Goal: Information Seeking & Learning: Learn about a topic

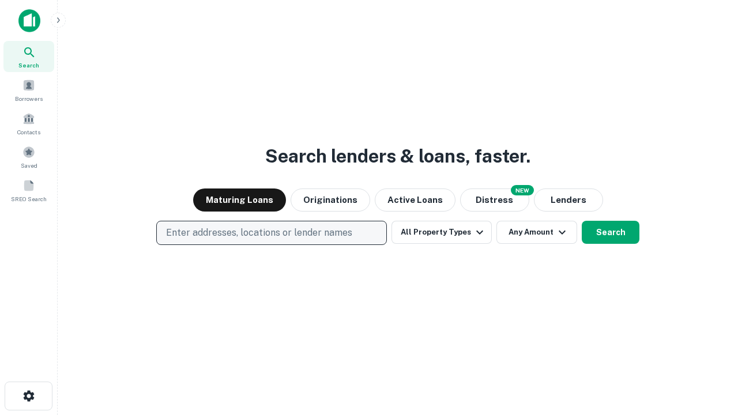
click at [271, 233] on p "Enter addresses, locations or lender names" at bounding box center [259, 233] width 186 height 14
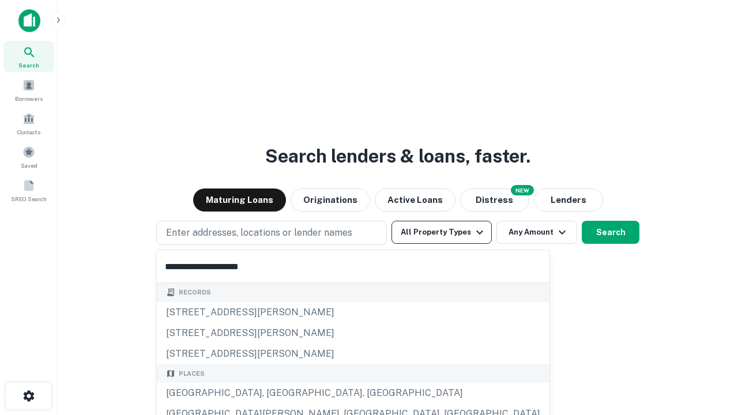
click at [276, 393] on div "[GEOGRAPHIC_DATA], [GEOGRAPHIC_DATA], [GEOGRAPHIC_DATA]" at bounding box center [353, 393] width 393 height 21
click at [442, 232] on button "All Property Types" at bounding box center [442, 232] width 100 height 23
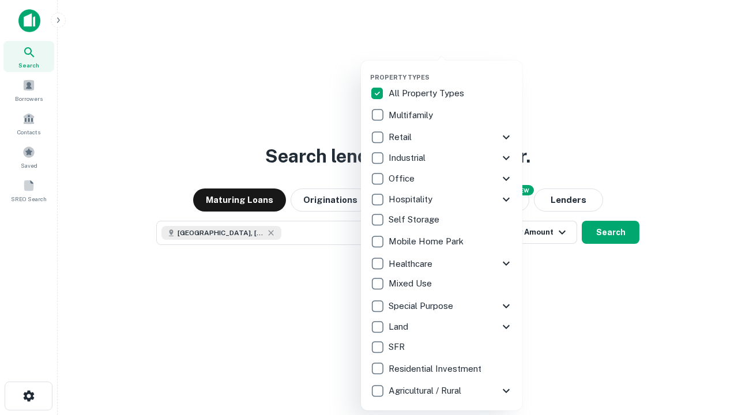
click at [451, 70] on button "button" at bounding box center [451, 70] width 162 height 1
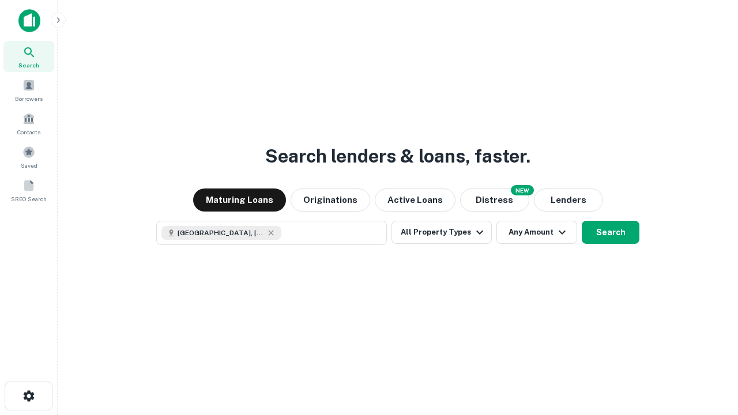
scroll to position [18, 0]
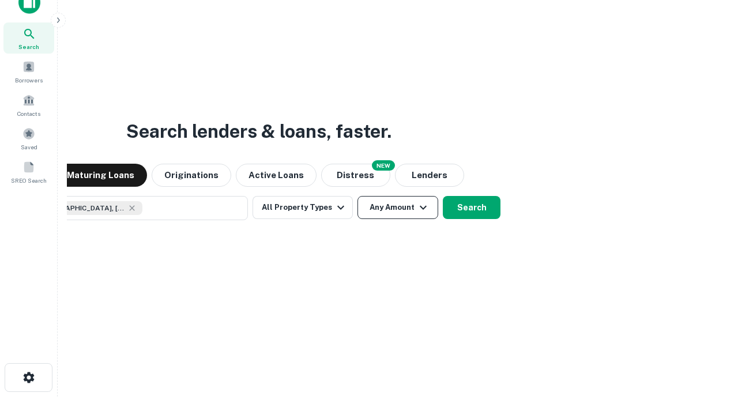
click at [358, 196] on button "Any Amount" at bounding box center [398, 207] width 81 height 23
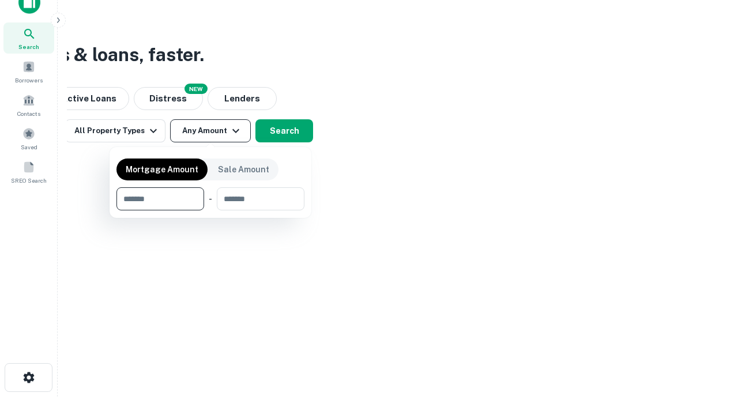
type input "*******"
click at [211, 211] on button "button" at bounding box center [211, 211] width 188 height 1
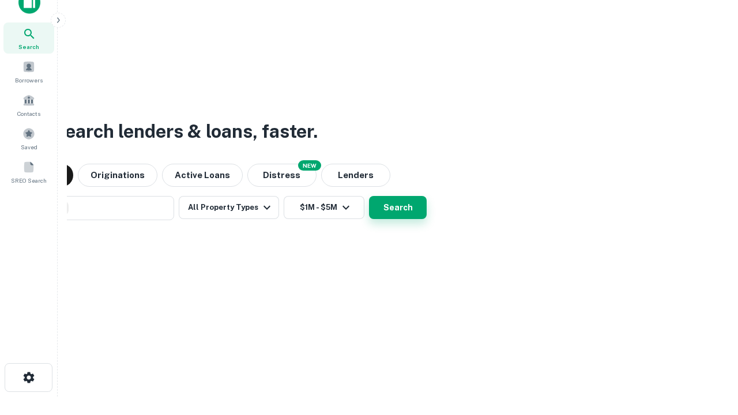
click at [369, 196] on button "Search" at bounding box center [398, 207] width 58 height 23
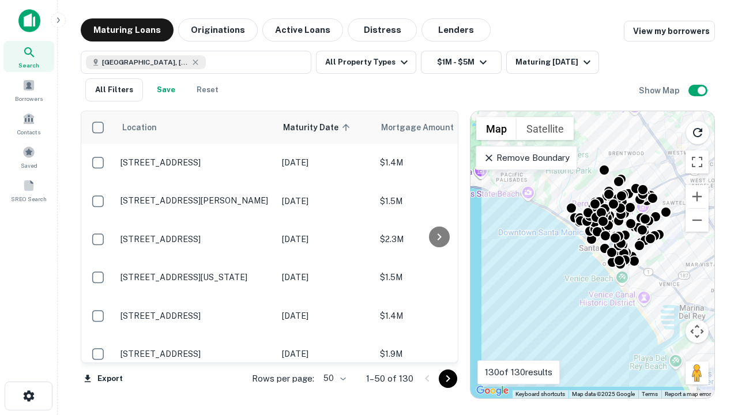
click at [333, 378] on body "Search Borrowers Contacts Saved SREO Search Maturing Loans Originations Active …" at bounding box center [369, 207] width 738 height 415
click at [333, 350] on li "25" at bounding box center [333, 349] width 33 height 21
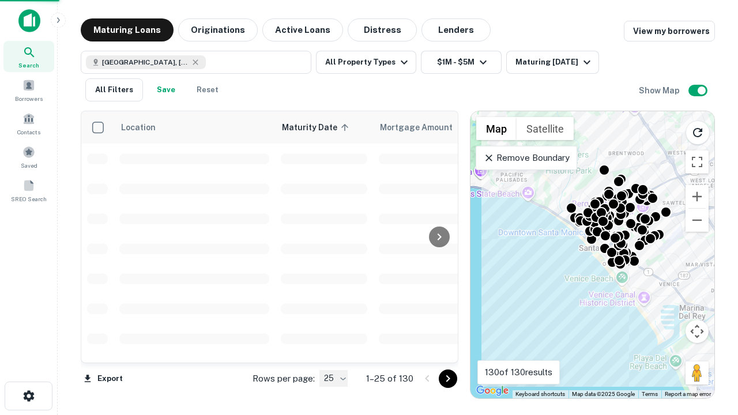
type input "**"
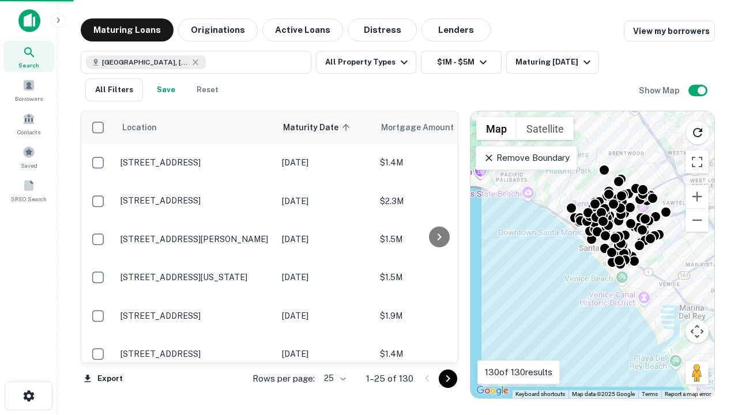
click at [448, 378] on icon "Go to next page" at bounding box center [448, 379] width 14 height 14
